Goal: Task Accomplishment & Management: Manage account settings

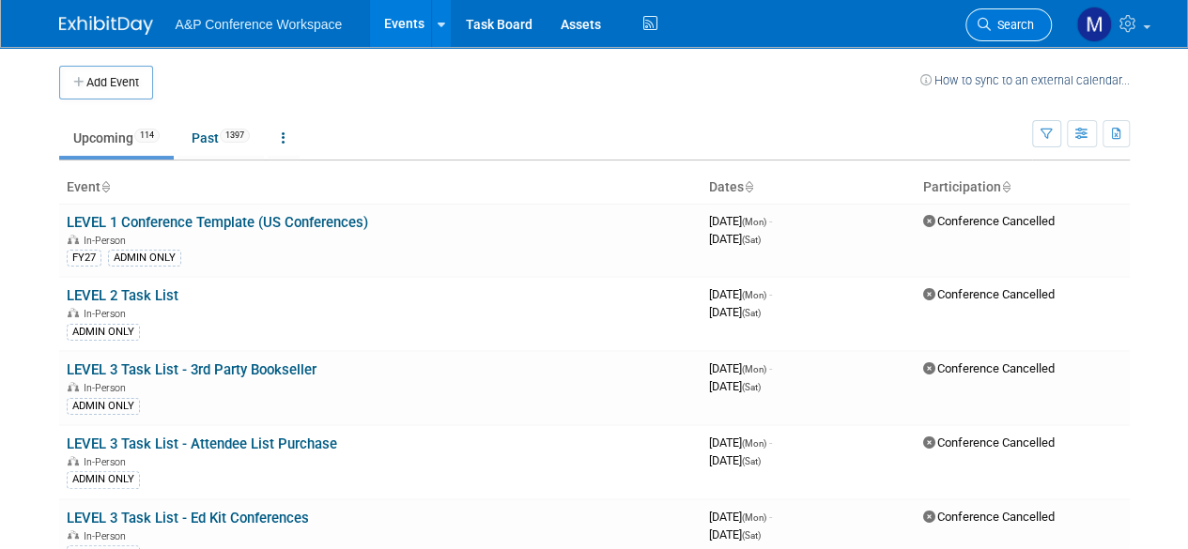
click at [1015, 22] on span "Search" at bounding box center [1012, 25] width 43 height 14
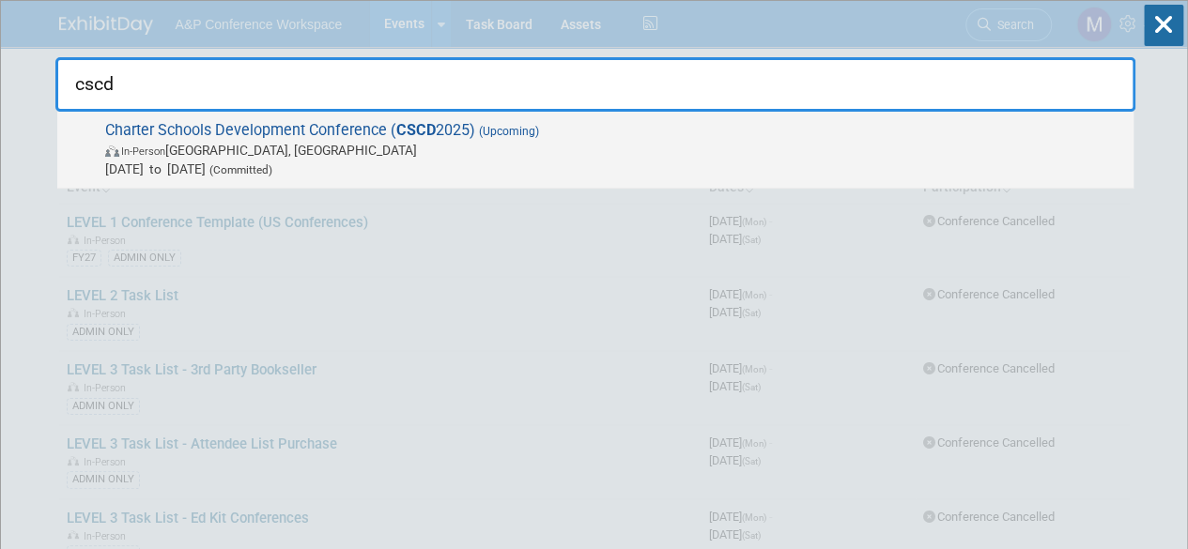
type input "cscd"
click at [258, 122] on span "Charter Schools Development Conference ( CSCD 2025) (Upcoming) In-Person [GEOGR…" at bounding box center [612, 149] width 1024 height 57
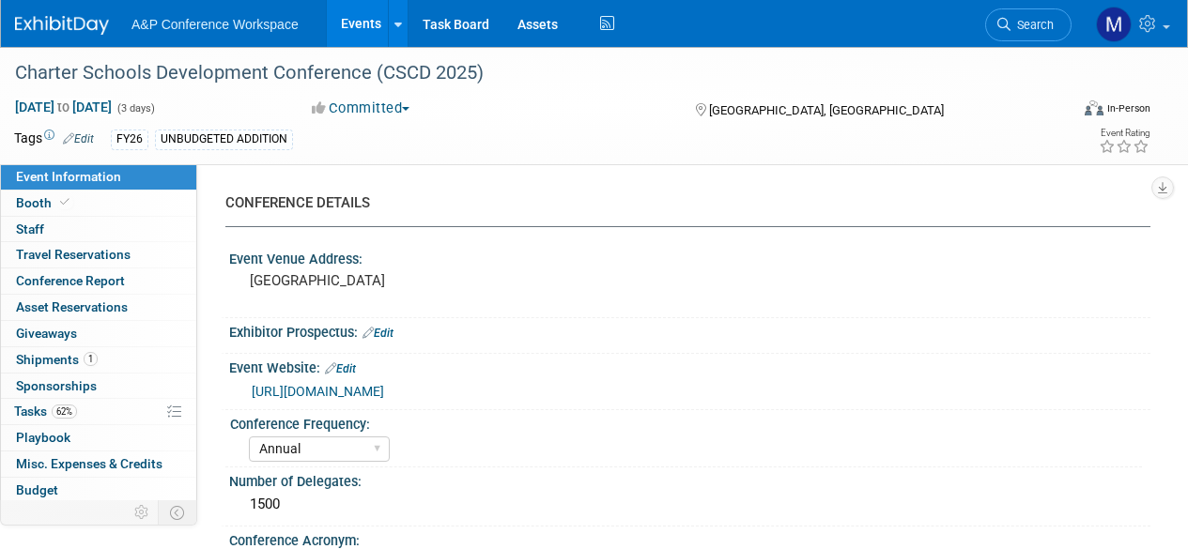
select select "Annual"
select select "Level 2"
select select "In-Person Booth"
select select "Schools"
select select "Bloomsbury Digital Resources"
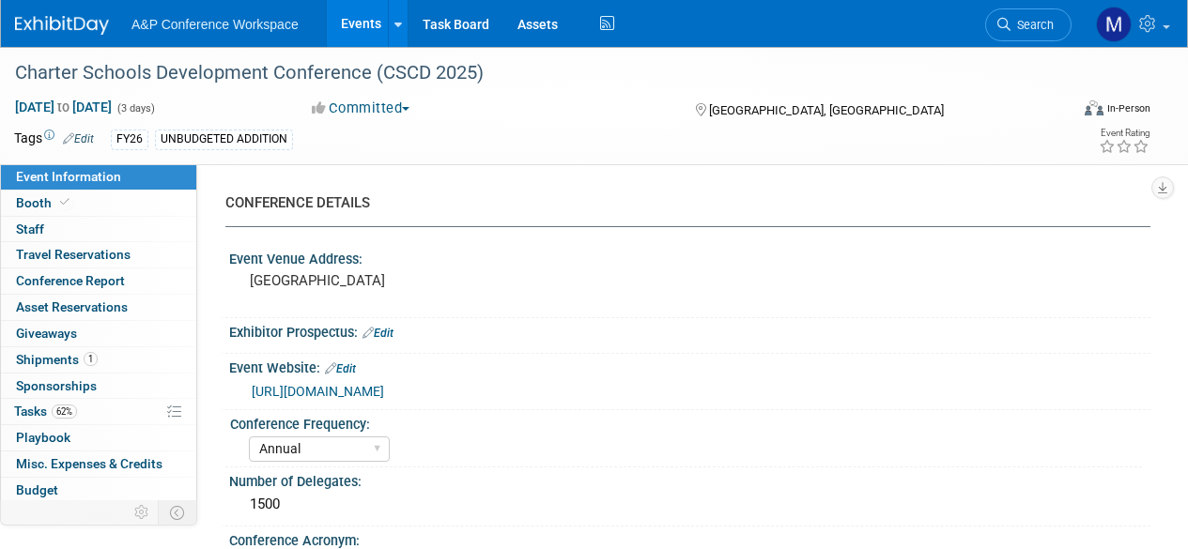
select select "[PERSON_NAME]"
select select "BDR Product Awareness and Trial Generation​"
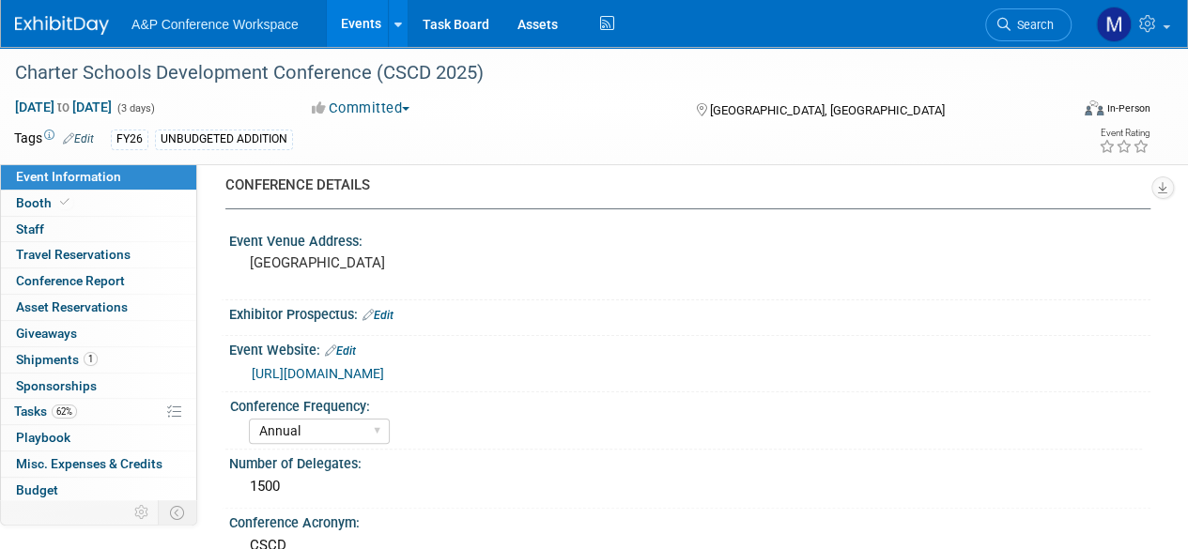
scroll to position [19, 0]
click at [25, 404] on span "Tasks 62%" at bounding box center [45, 411] width 63 height 15
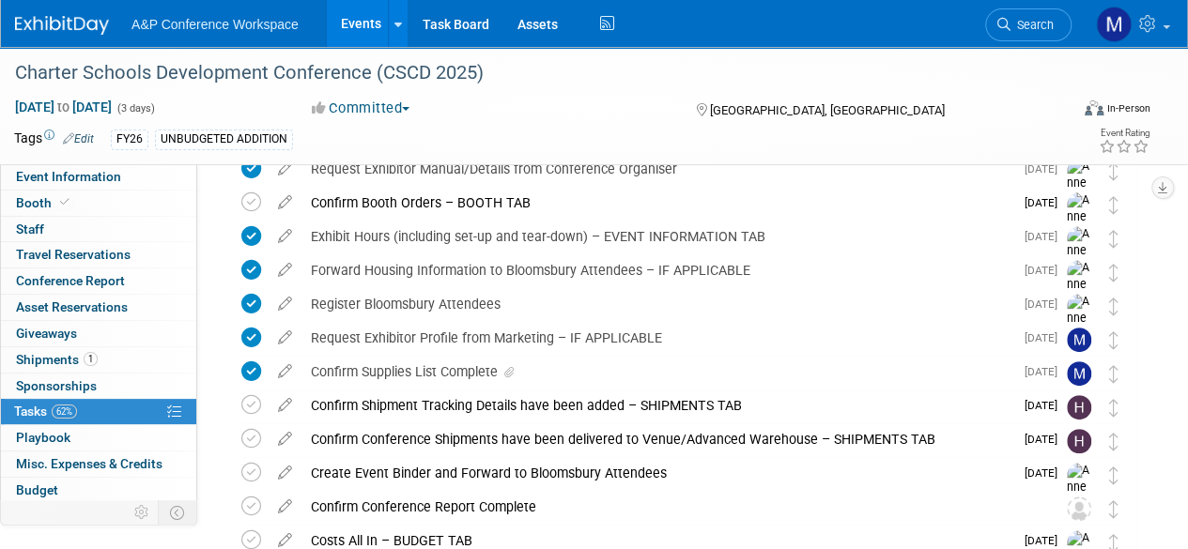
scroll to position [227, 0]
click at [420, 363] on div "Confirm Supplies List Complete" at bounding box center [657, 371] width 712 height 32
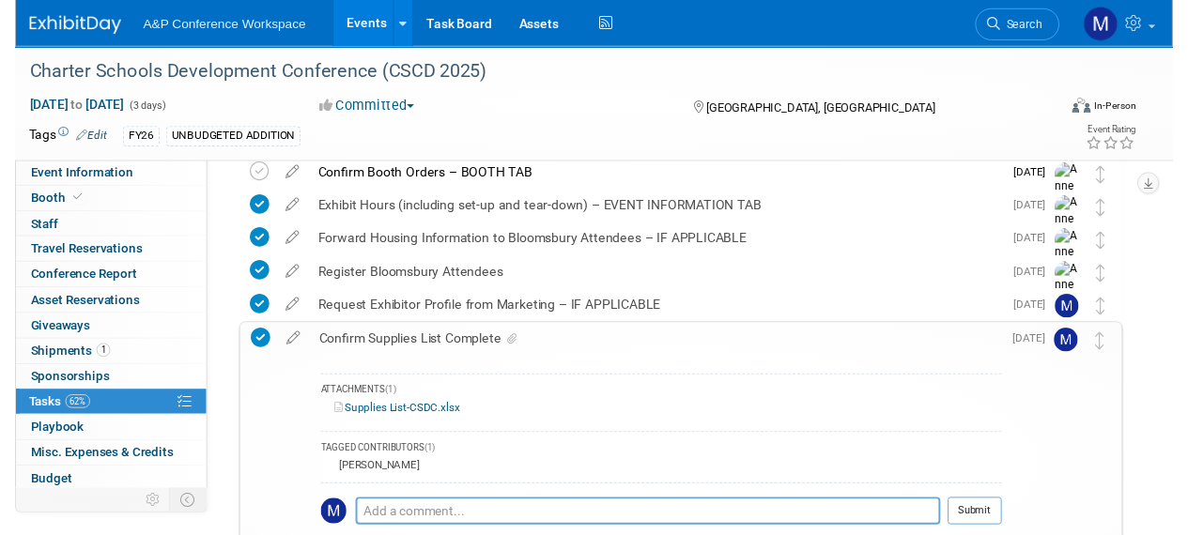
scroll to position [261, 0]
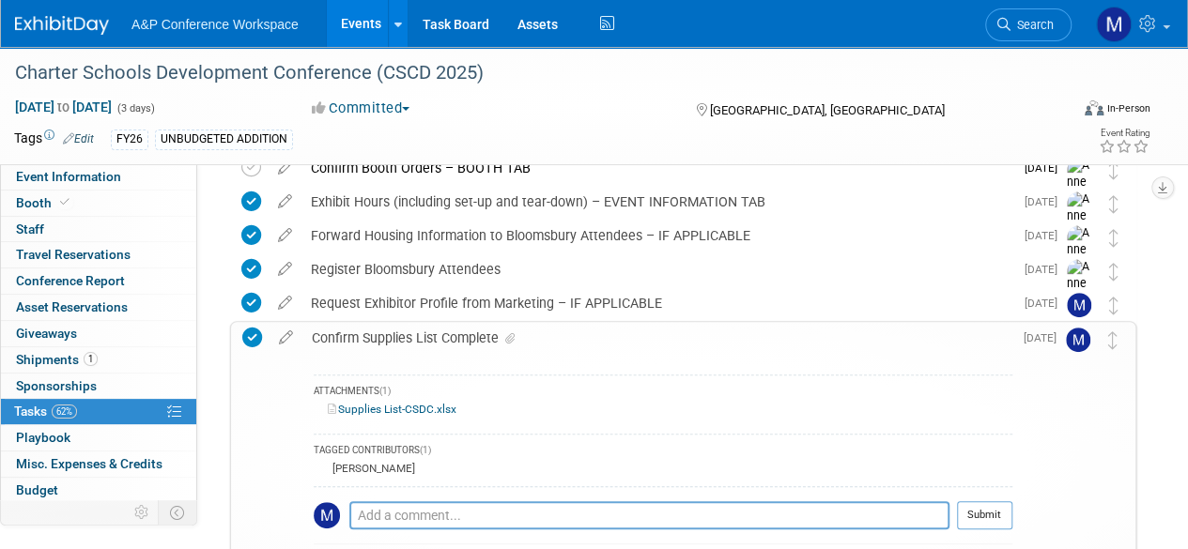
click at [391, 412] on link "Supplies List-CSDC.xlsx" at bounding box center [392, 409] width 129 height 13
click at [222, 72] on div "Charter Schools Development Conference (CSCD 2025)" at bounding box center [530, 73] width 1045 height 34
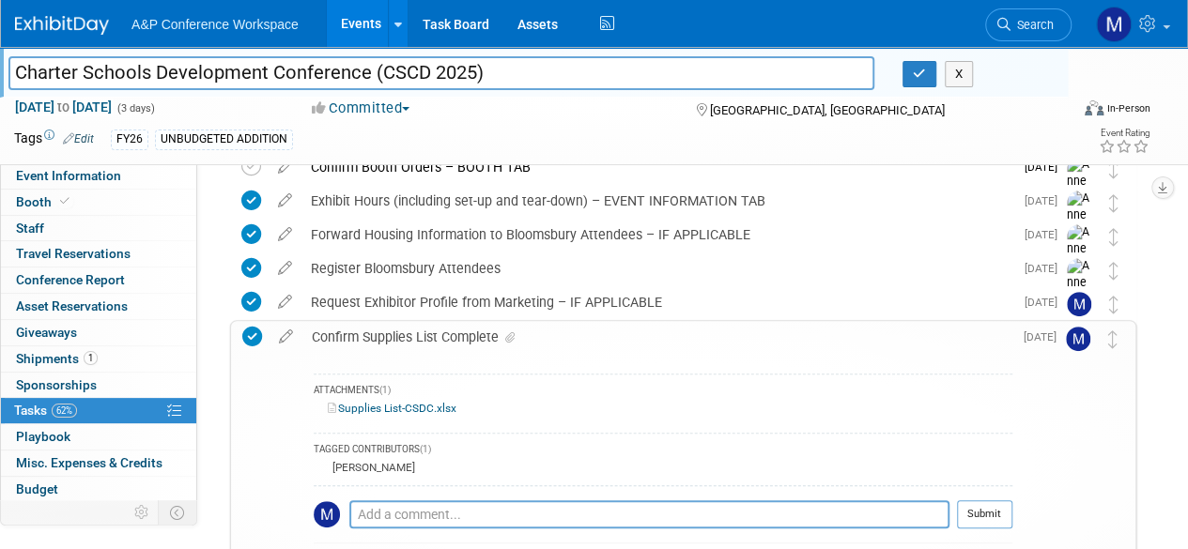
click at [222, 72] on input "Charter Schools Development Conference (CSCD 2025)" at bounding box center [441, 72] width 866 height 33
click at [425, 70] on input "Charter Schools Development Conference (CSCD 2025)" at bounding box center [441, 72] width 866 height 33
type input "Charter Schools Development Conference (CSDC 2025)"
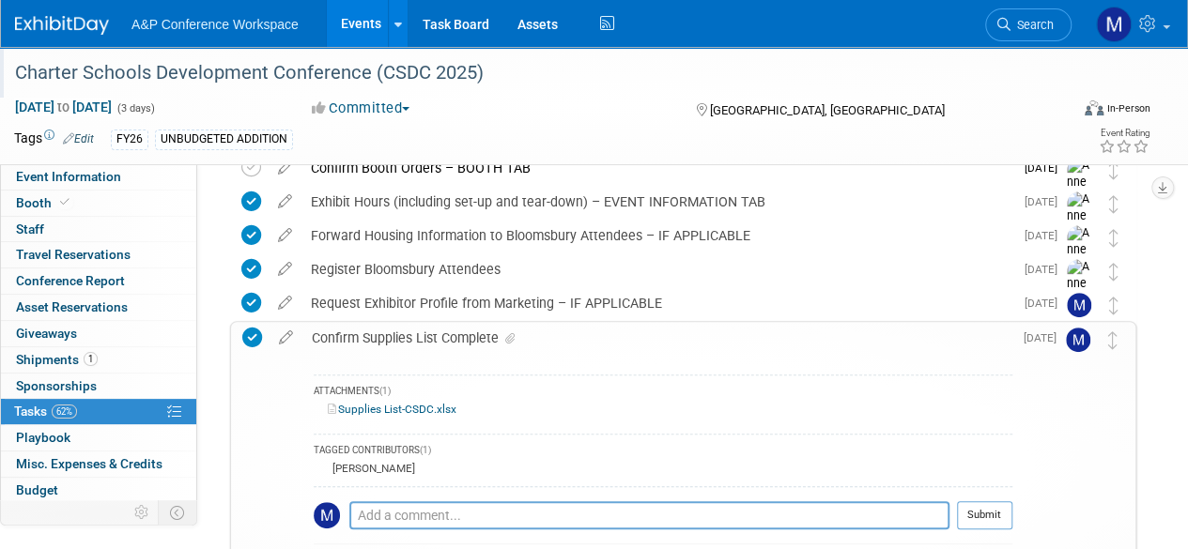
click at [211, 363] on div "Charter Schools Development Conference (CSCD 2025) [GEOGRAPHIC_DATA], [GEOGRAPH…" at bounding box center [673, 416] width 925 height 879
click at [283, 334] on icon at bounding box center [285, 333] width 33 height 23
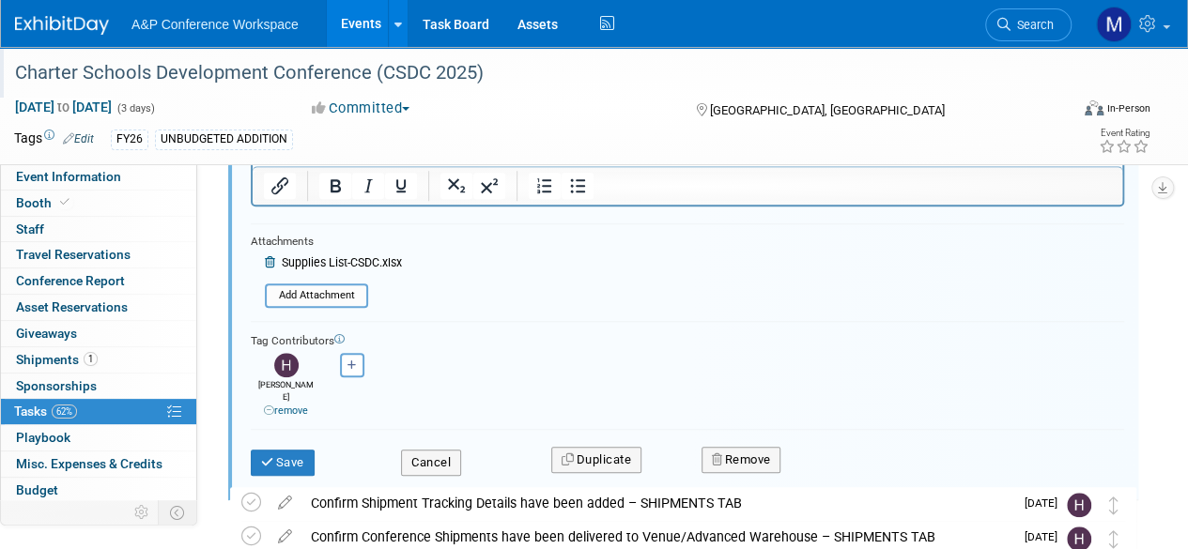
scroll to position [655, 0]
click at [422, 449] on button "Cancel" at bounding box center [431, 462] width 60 height 26
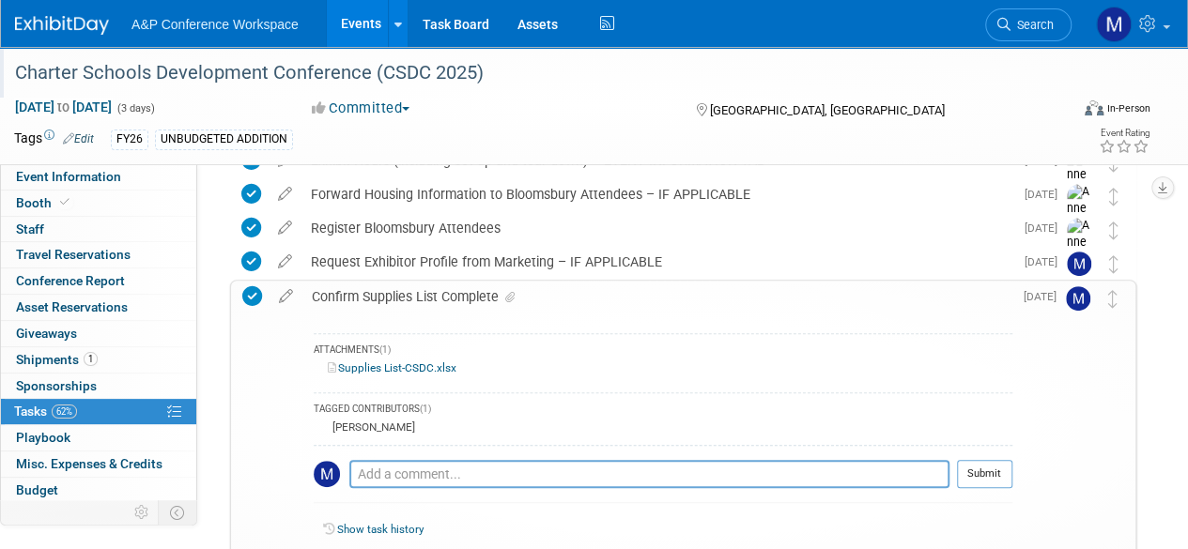
scroll to position [323, 0]
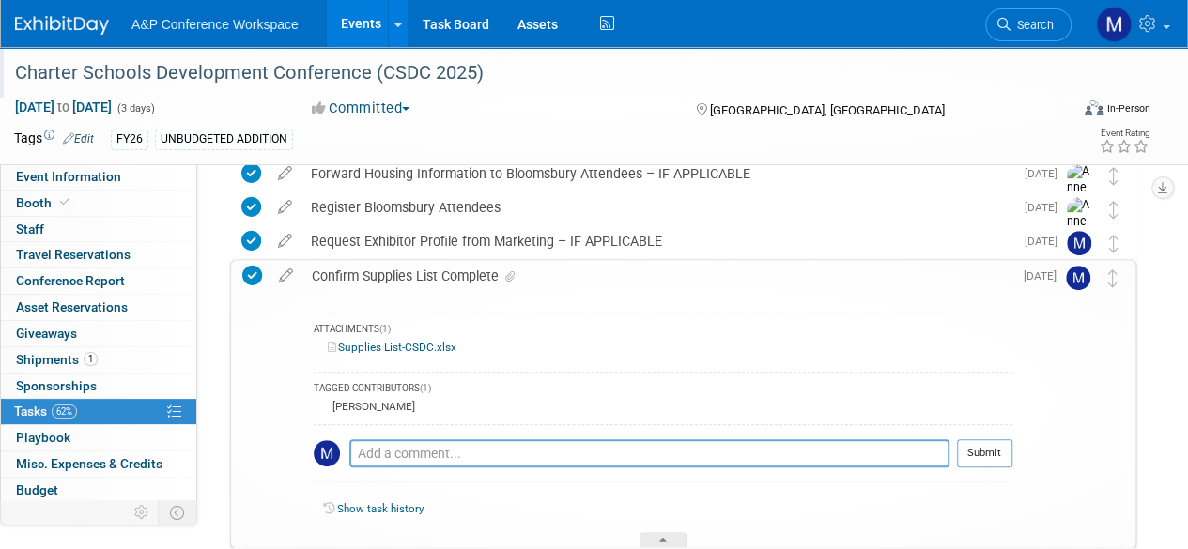
click at [620, 275] on div "Confirm Supplies List Complete" at bounding box center [657, 276] width 710 height 32
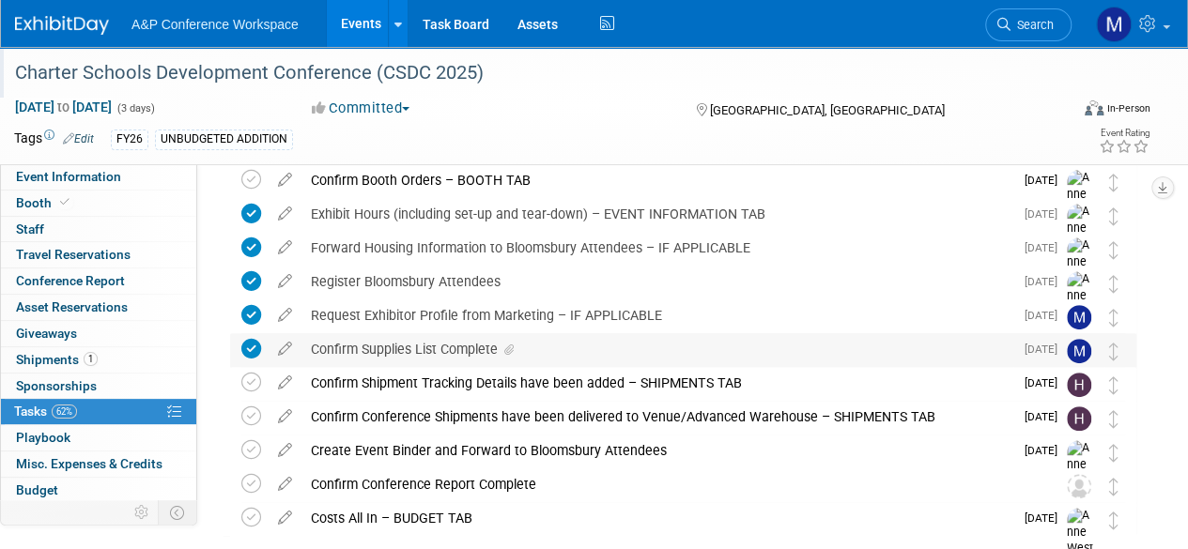
scroll to position [250, 0]
click at [92, 194] on link "Booth" at bounding box center [98, 203] width 195 height 25
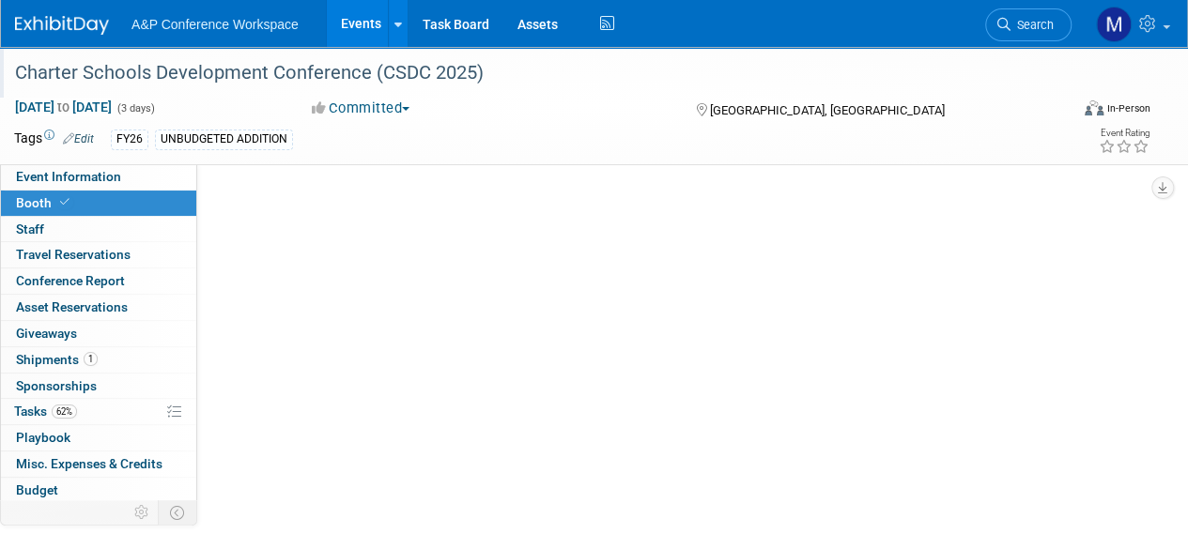
scroll to position [0, 0]
select select "CLDC - Digital/BDR"
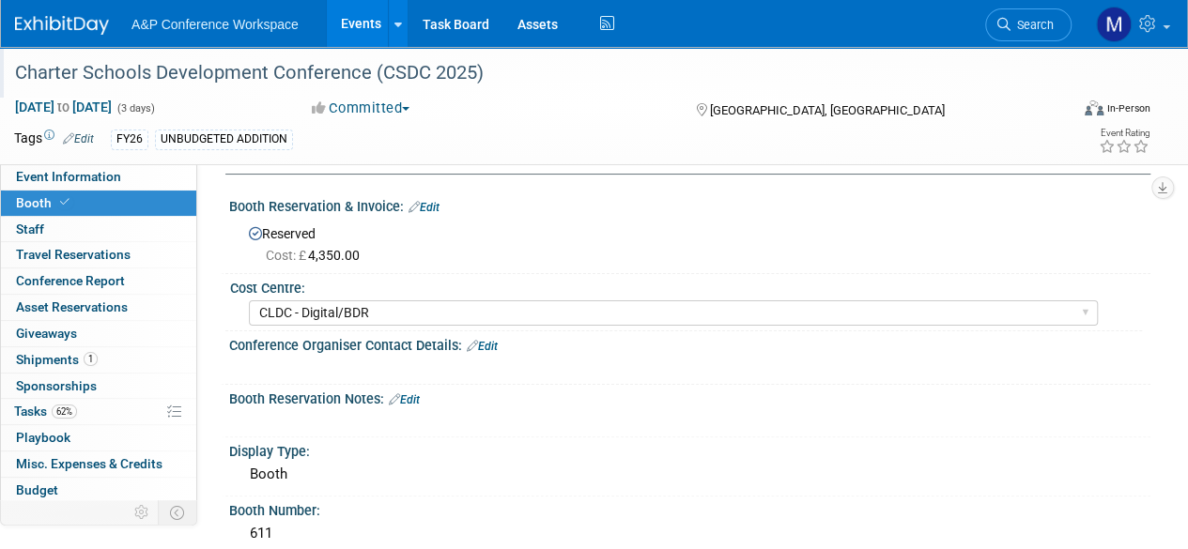
scroll to position [44, 0]
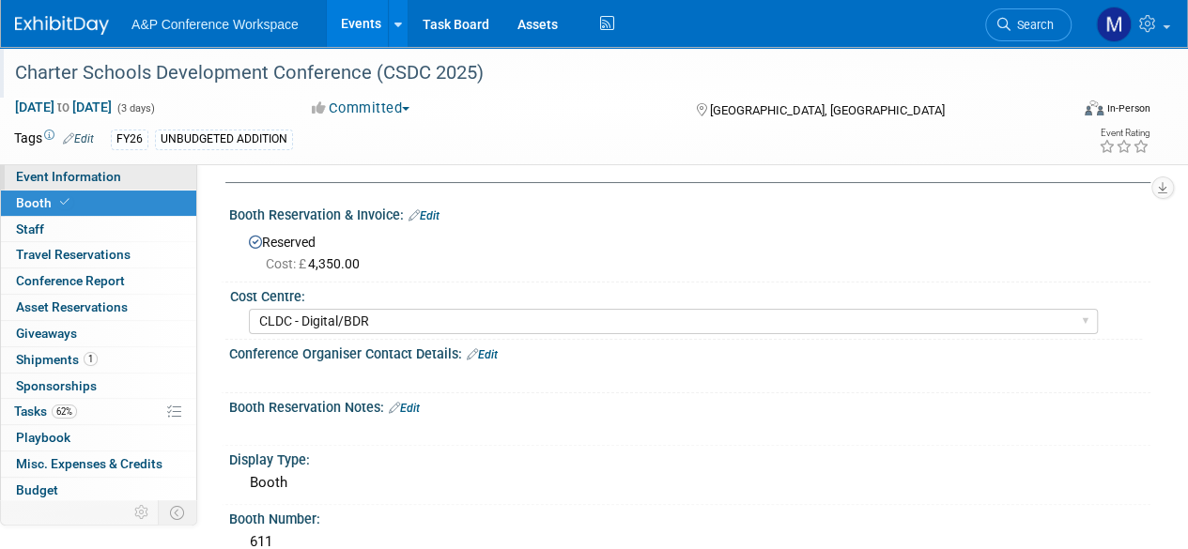
click at [95, 175] on span "Event Information" at bounding box center [68, 176] width 105 height 15
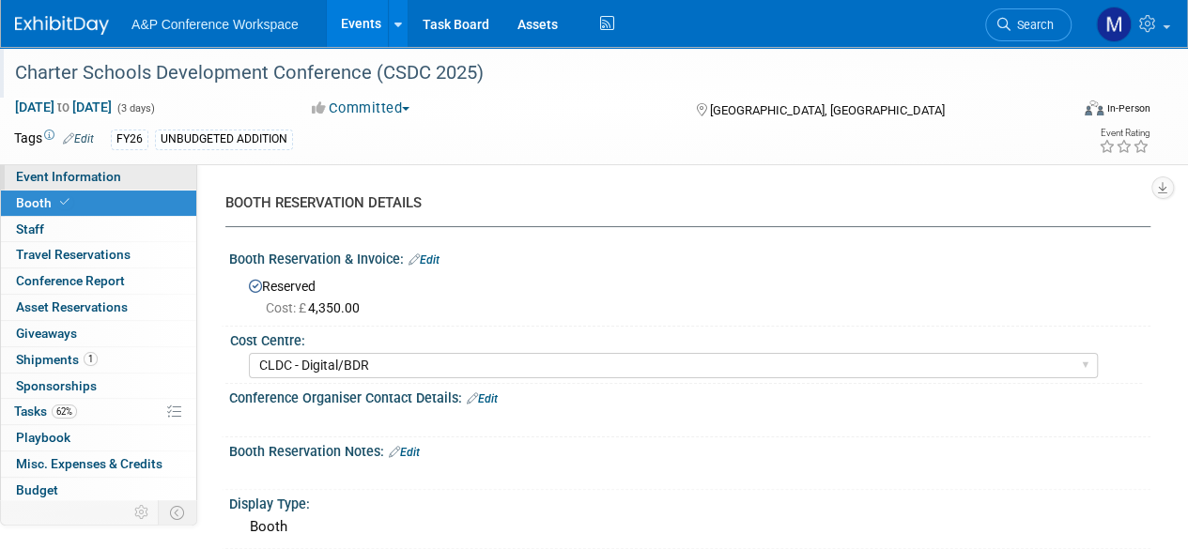
select select "Annual"
select select "Level 2"
select select "In-Person Booth"
select select "Schools"
select select "Bloomsbury Digital Resources"
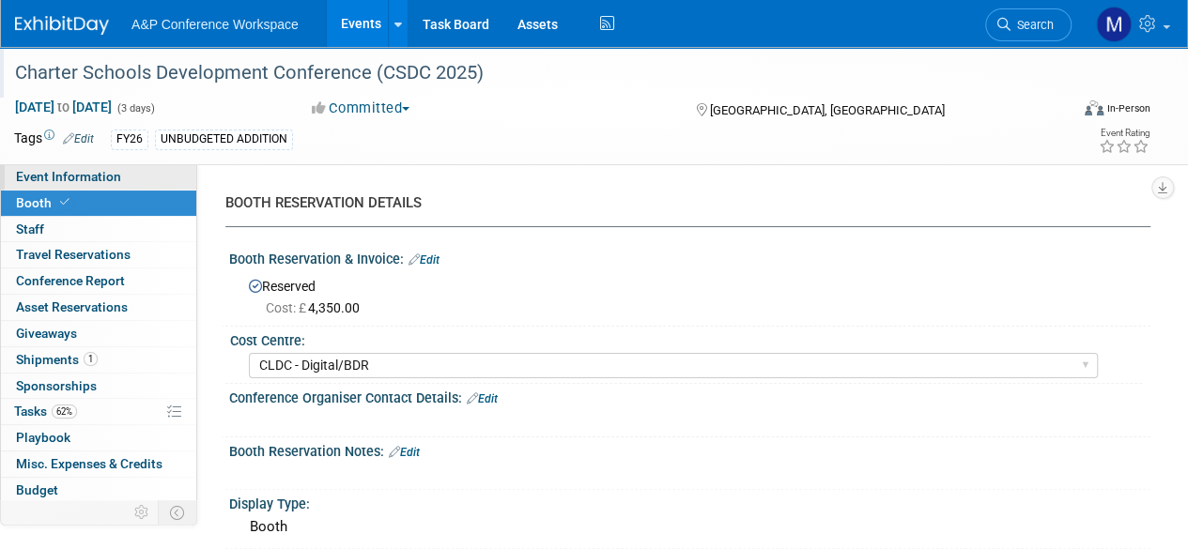
select select "[PERSON_NAME]"
select select "BDR Product Awareness and Trial Generation​"
